Goal: Information Seeking & Learning: Learn about a topic

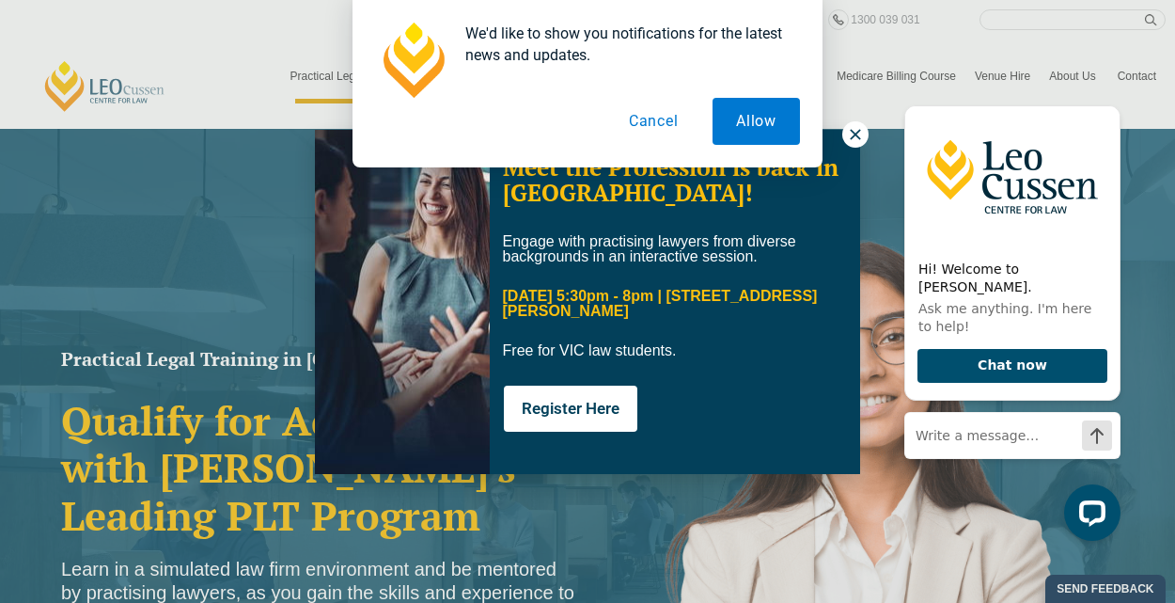
click at [654, 123] on button "Cancel" at bounding box center [654, 121] width 97 height 47
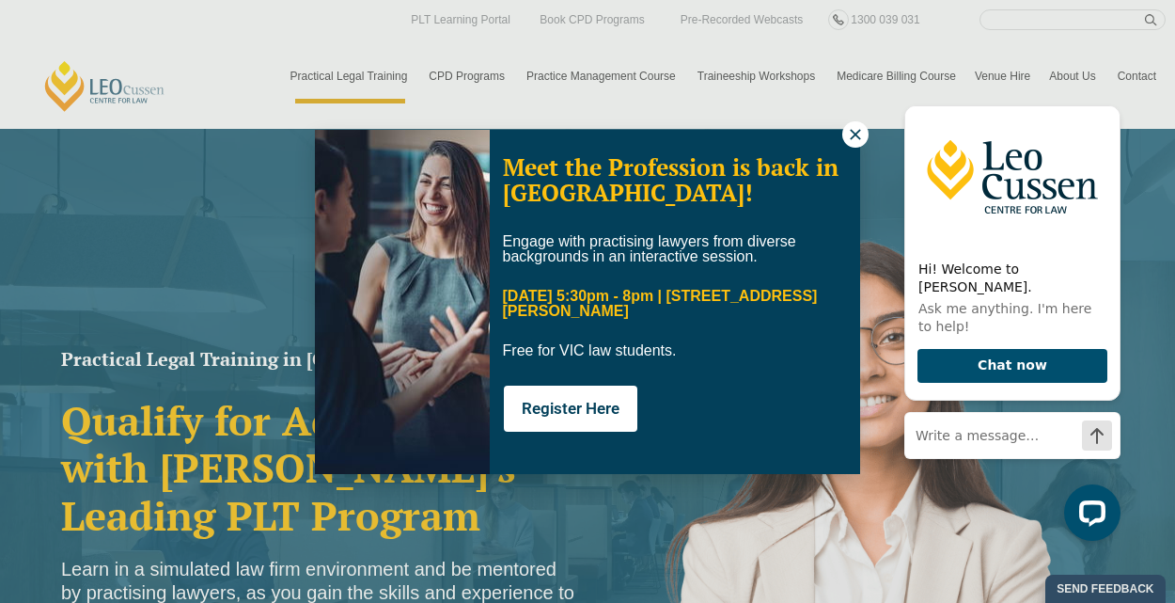
click at [857, 136] on icon at bounding box center [855, 134] width 17 height 17
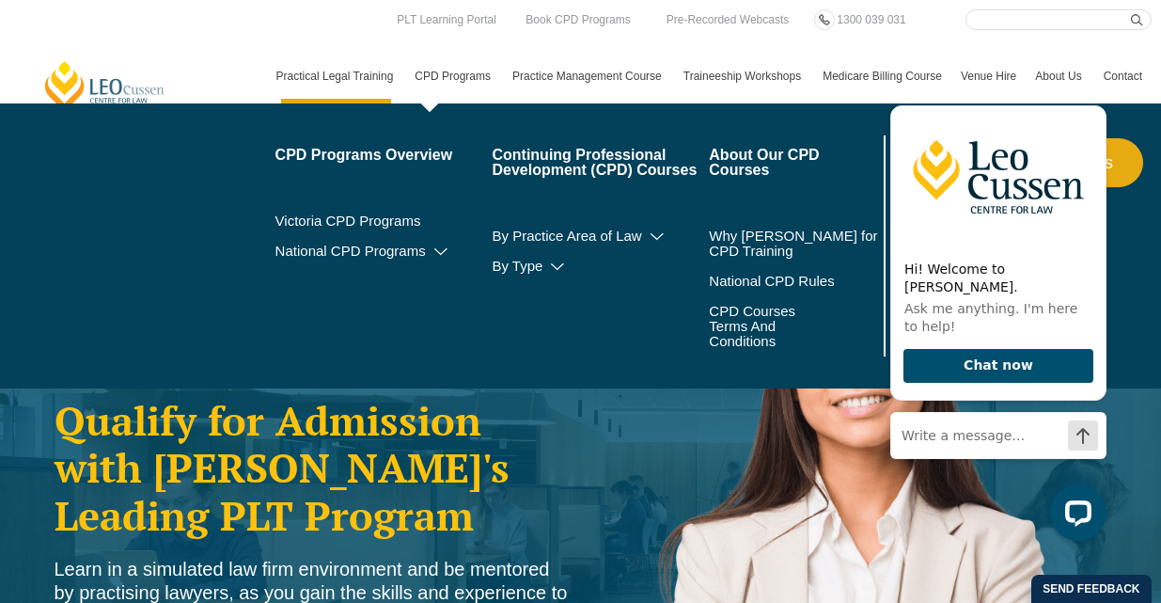
click at [440, 76] on link "CPD Programs" at bounding box center [454, 76] width 98 height 55
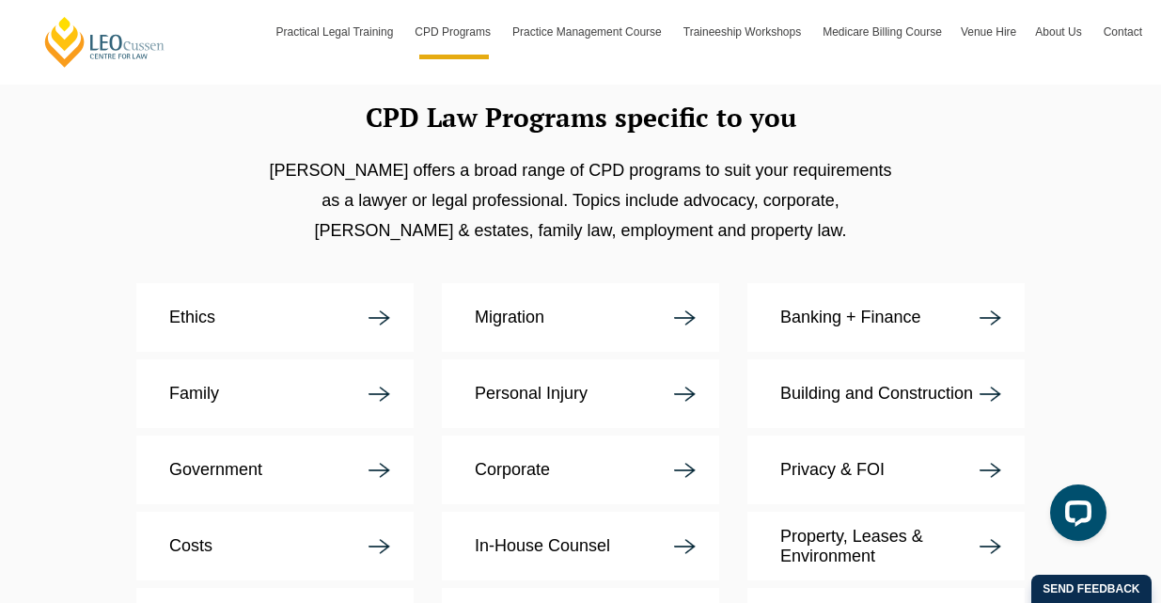
scroll to position [3479, 0]
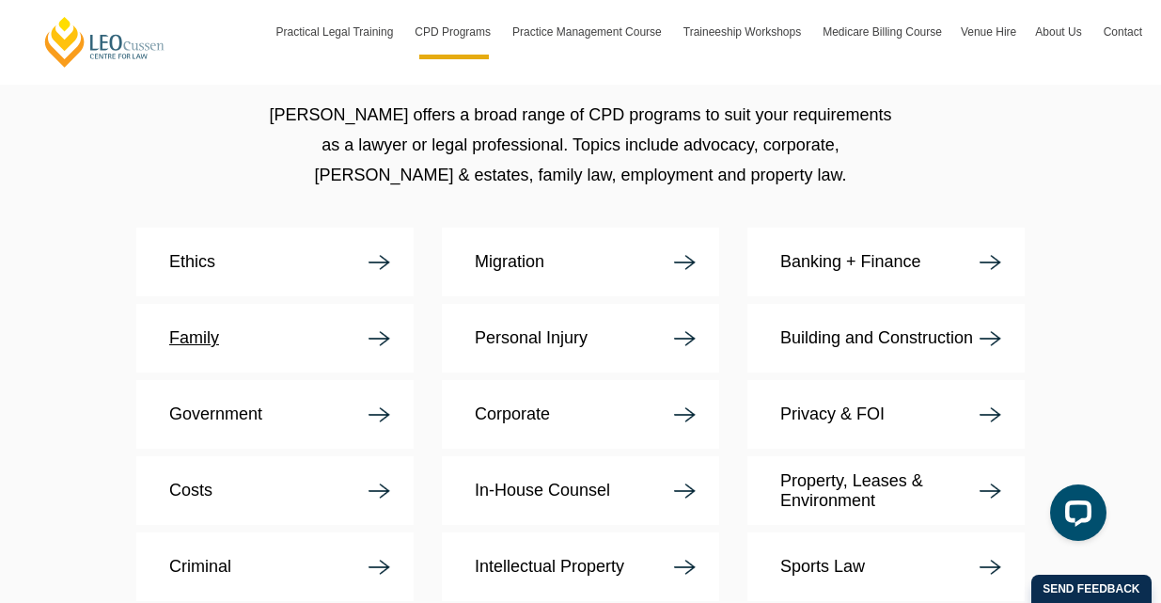
click at [189, 328] on p "Family" at bounding box center [194, 338] width 50 height 20
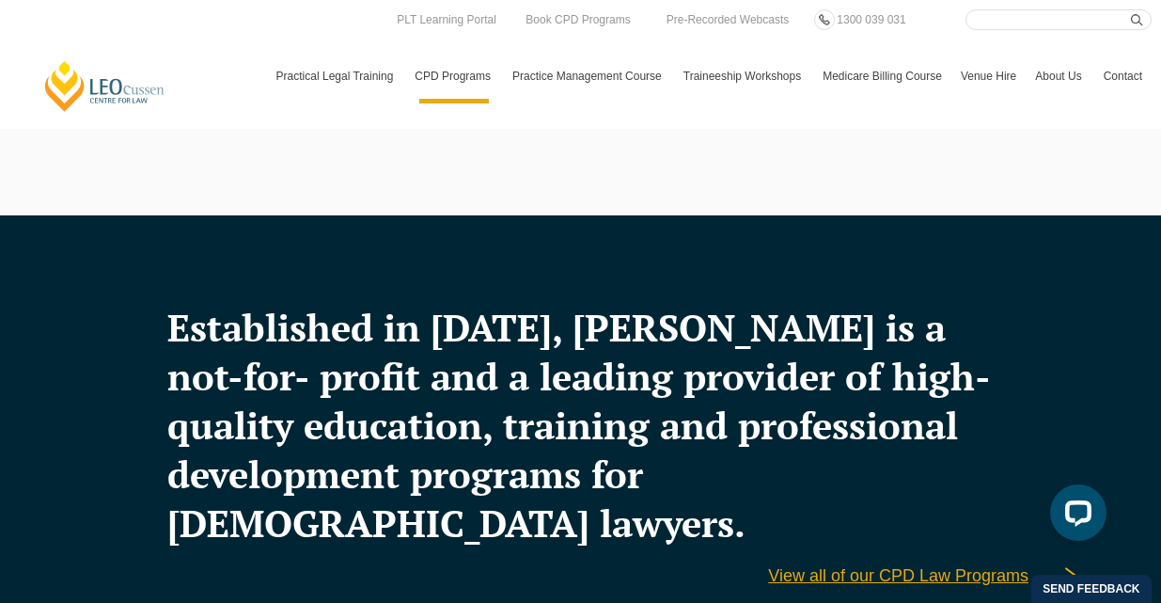
scroll to position [2257, 0]
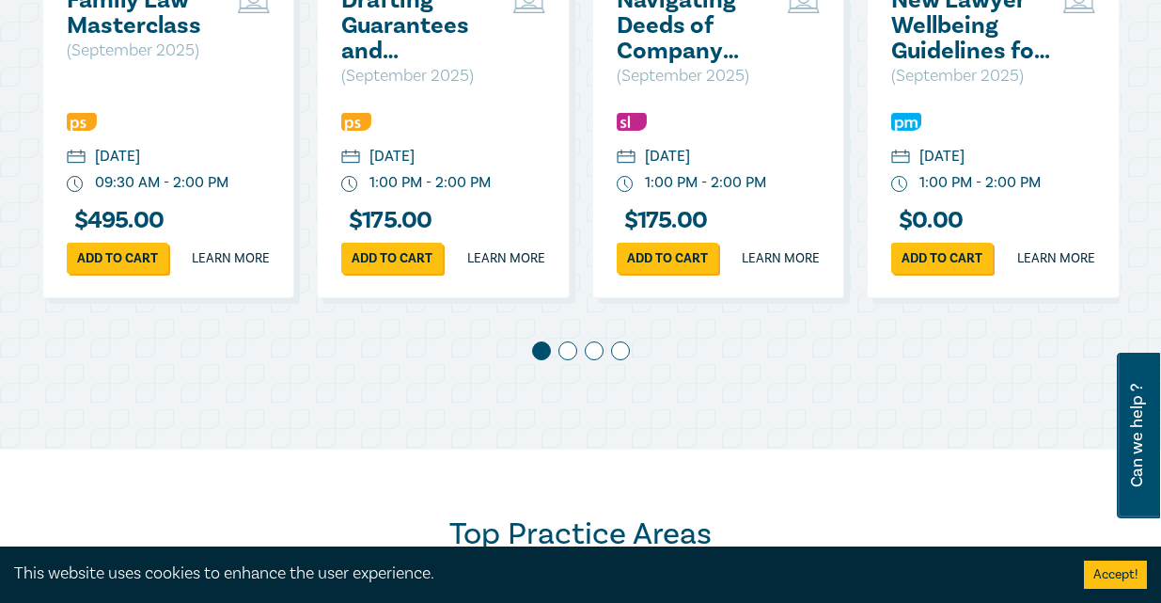
scroll to position [1128, 0]
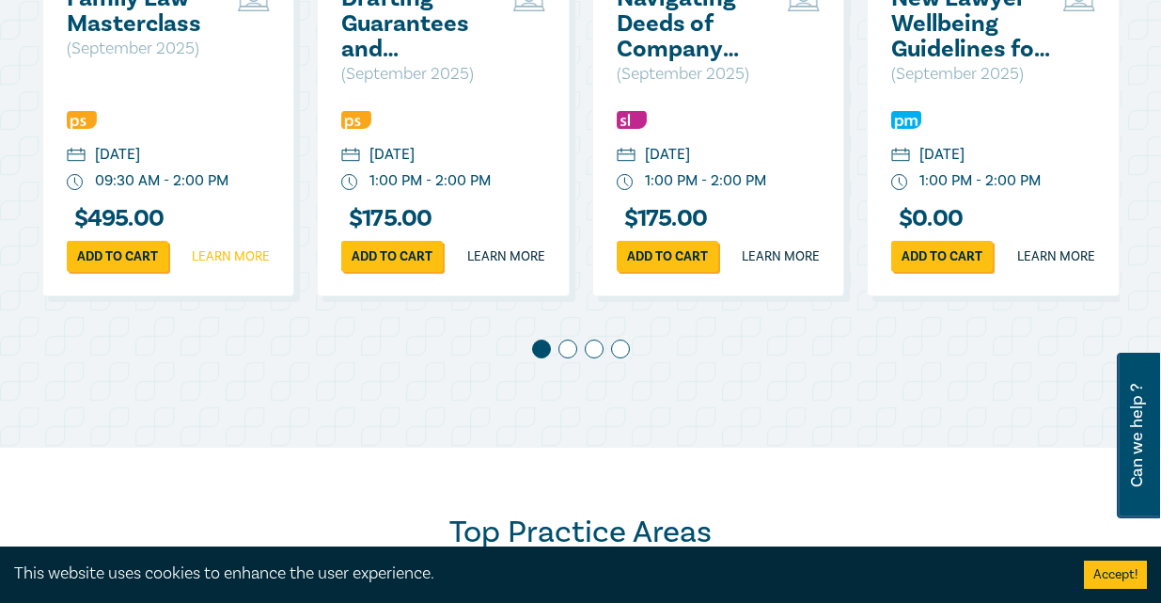
click at [224, 266] on link "Learn more" at bounding box center [231, 256] width 78 height 19
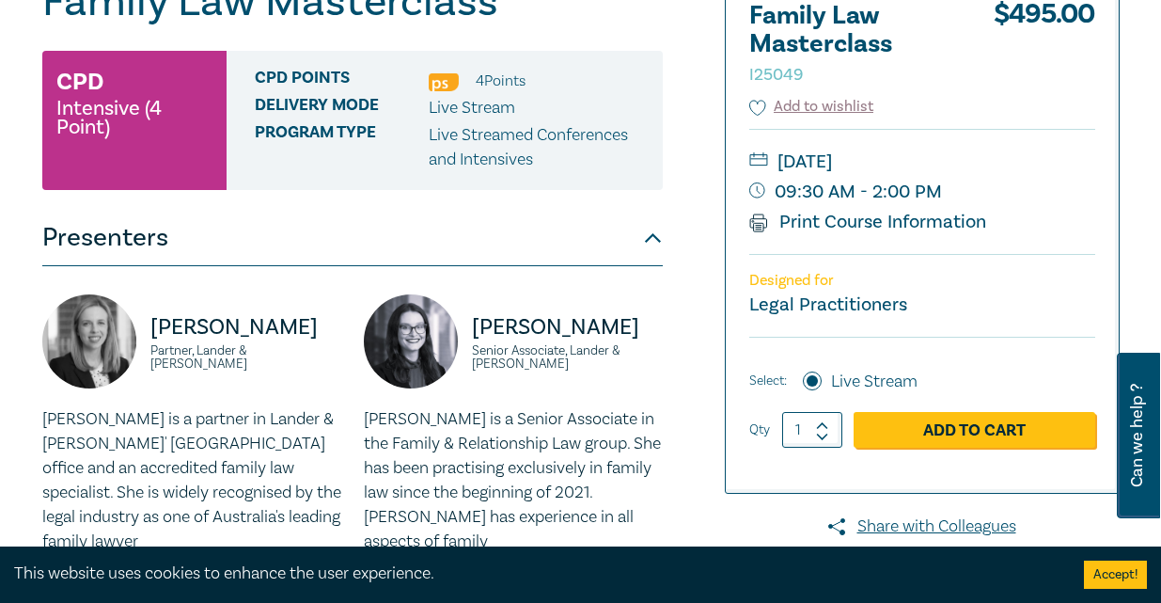
scroll to position [282, 0]
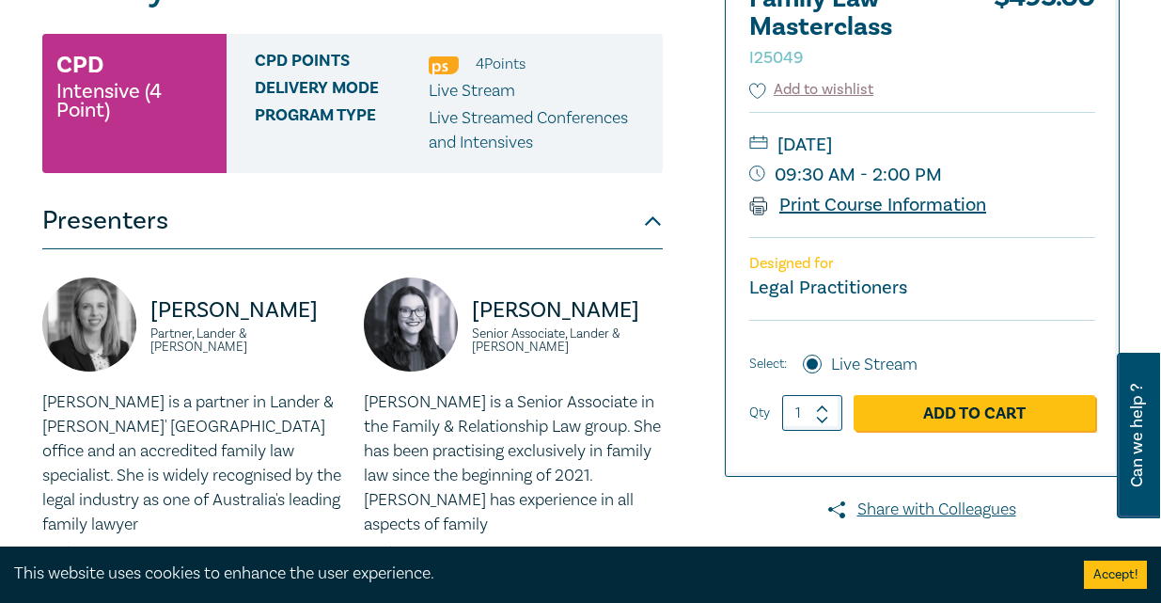
click at [900, 204] on link "Print Course Information" at bounding box center [868, 205] width 238 height 24
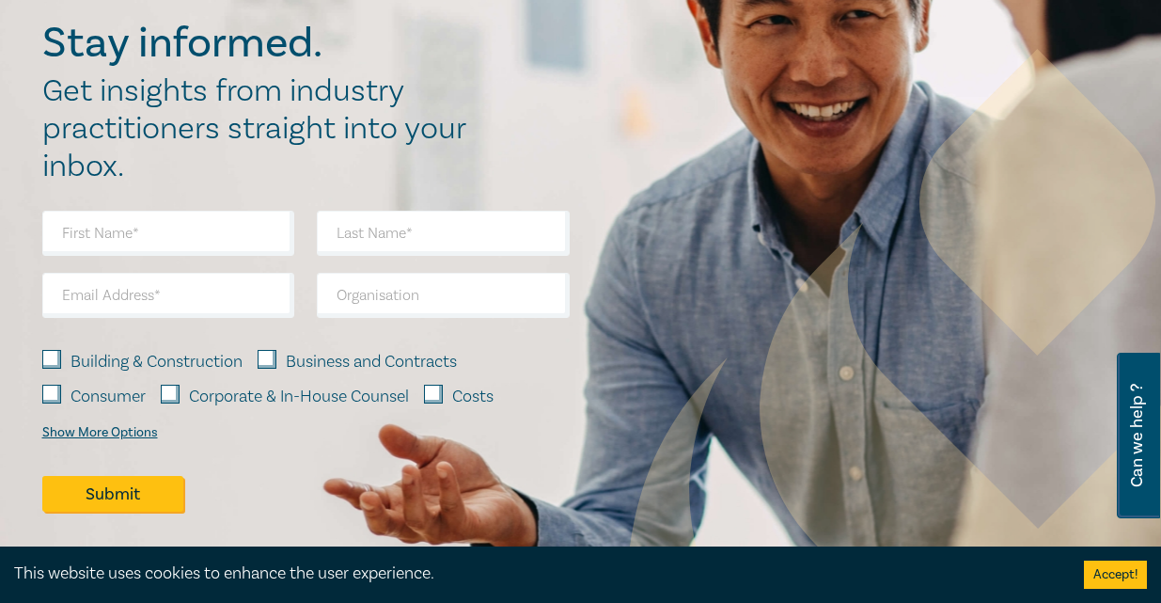
scroll to position [1505, 0]
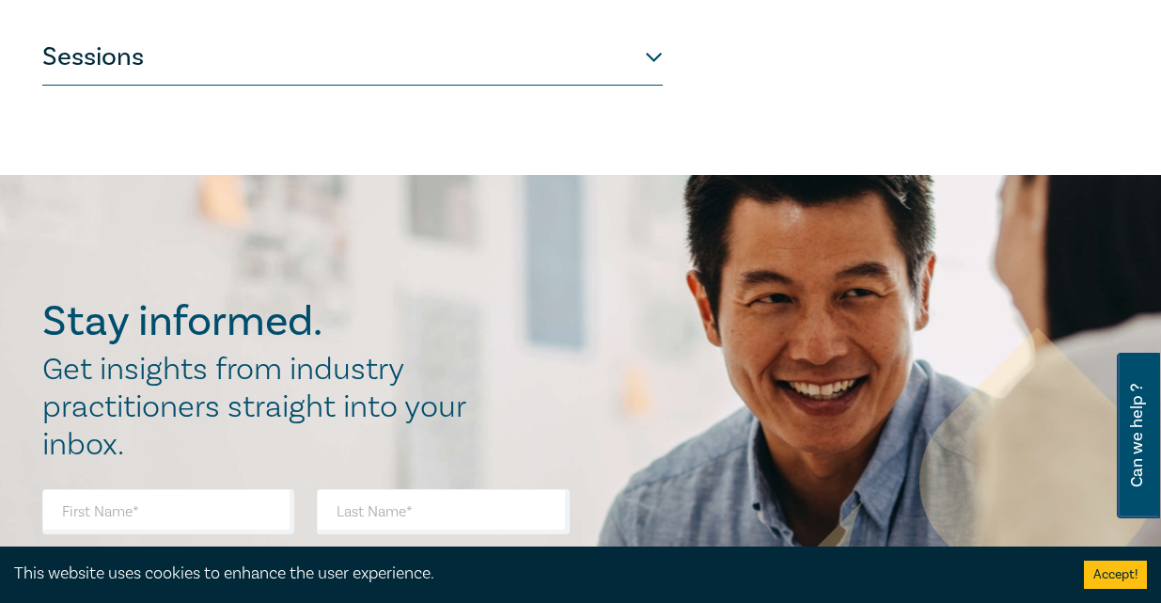
click at [654, 33] on button "Sessions" at bounding box center [352, 57] width 621 height 56
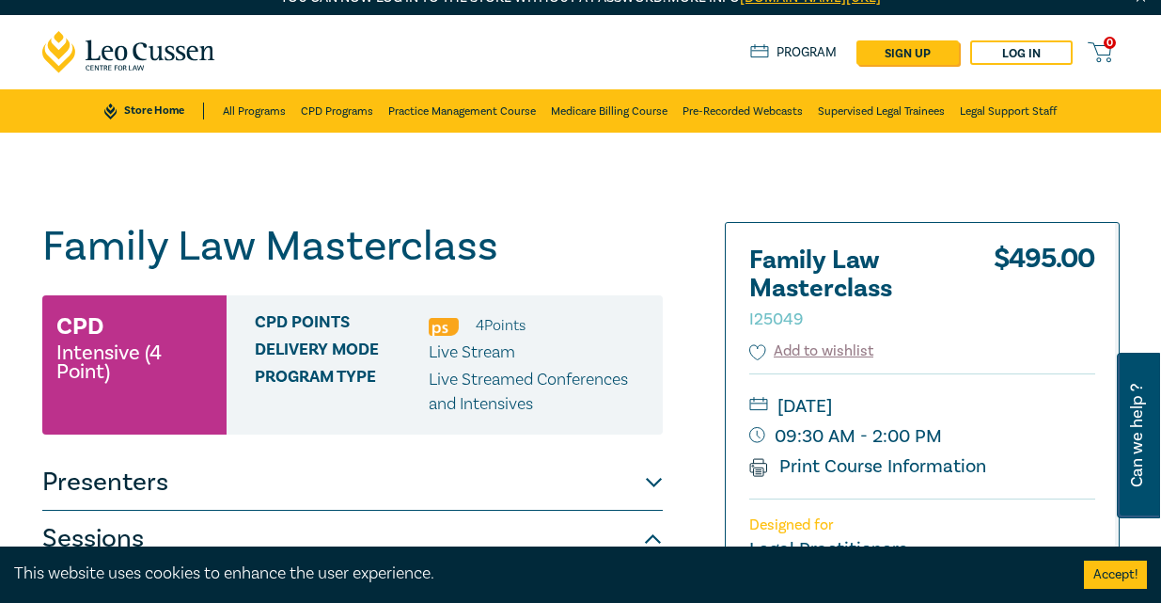
scroll to position [0, 0]
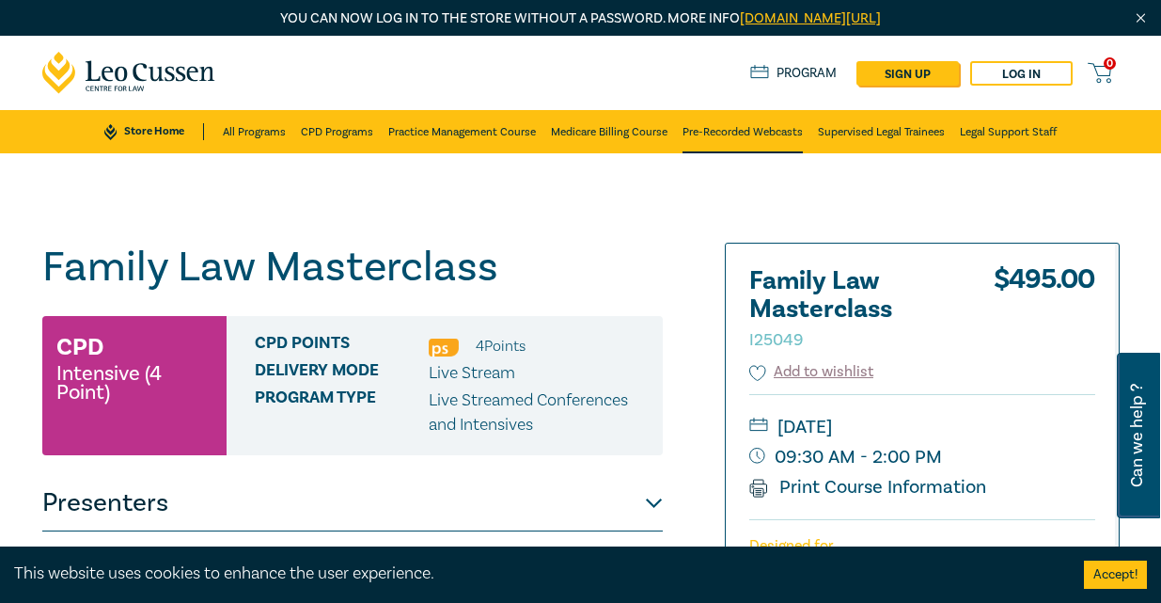
click at [727, 135] on link "Pre-Recorded Webcasts" at bounding box center [743, 131] width 120 height 43
